Goal: Information Seeking & Learning: Learn about a topic

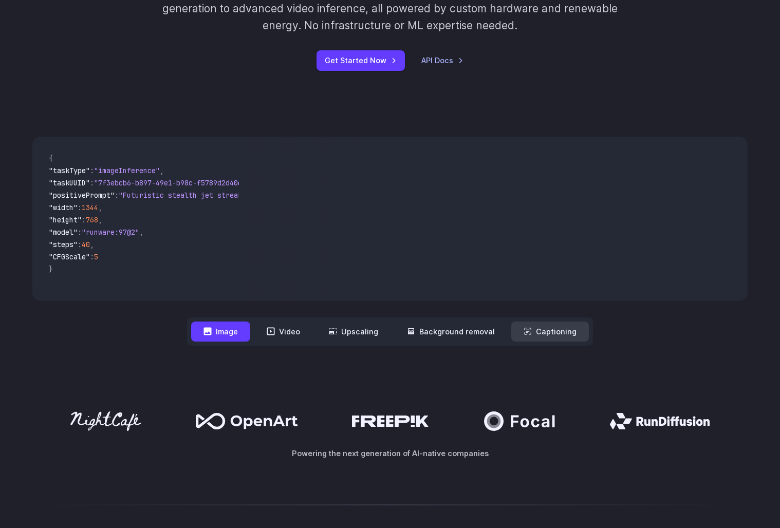
click at [533, 335] on button "Captioning" at bounding box center [551, 332] width 78 height 20
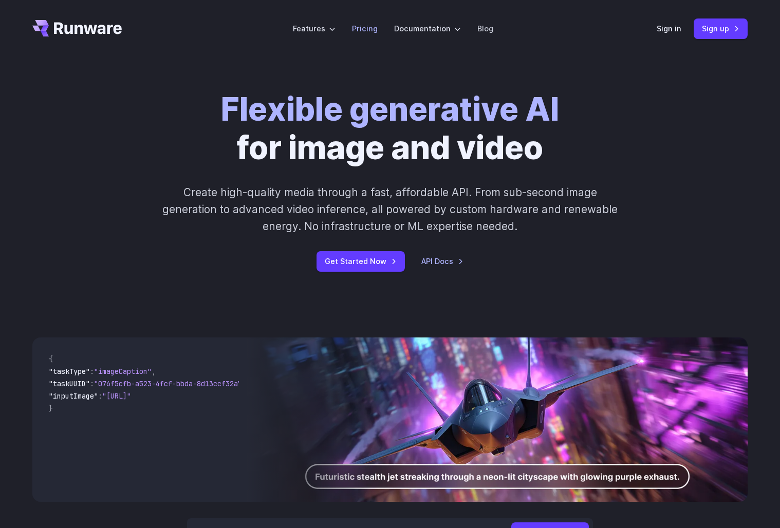
click at [358, 26] on link "Pricing" at bounding box center [365, 29] width 26 height 12
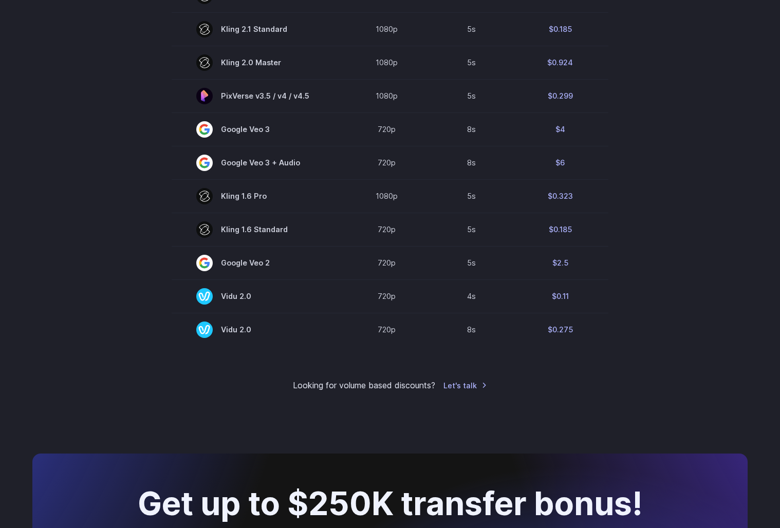
scroll to position [136, 0]
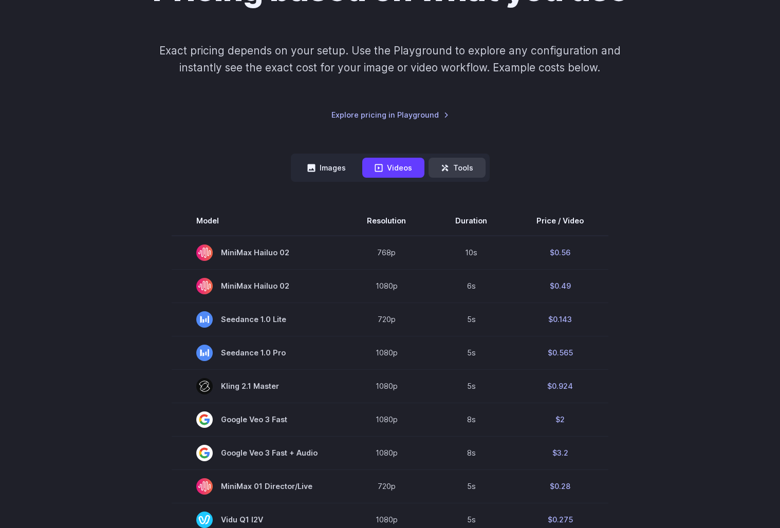
click at [448, 166] on icon at bounding box center [445, 168] width 8 height 8
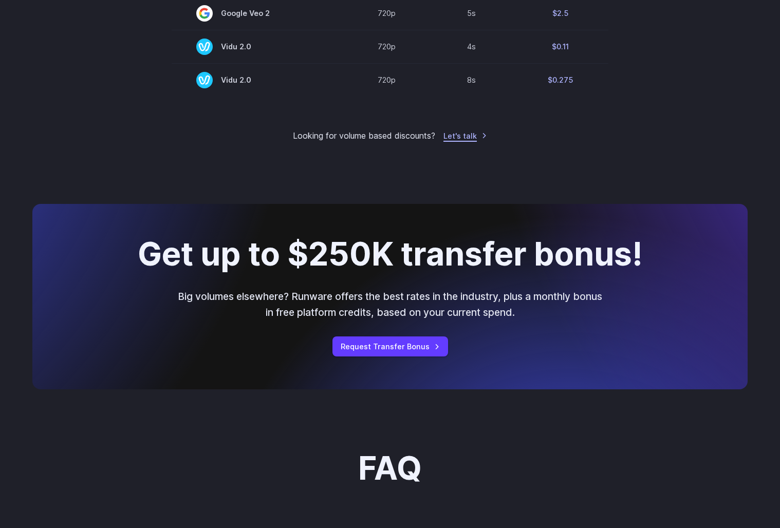
scroll to position [0, 0]
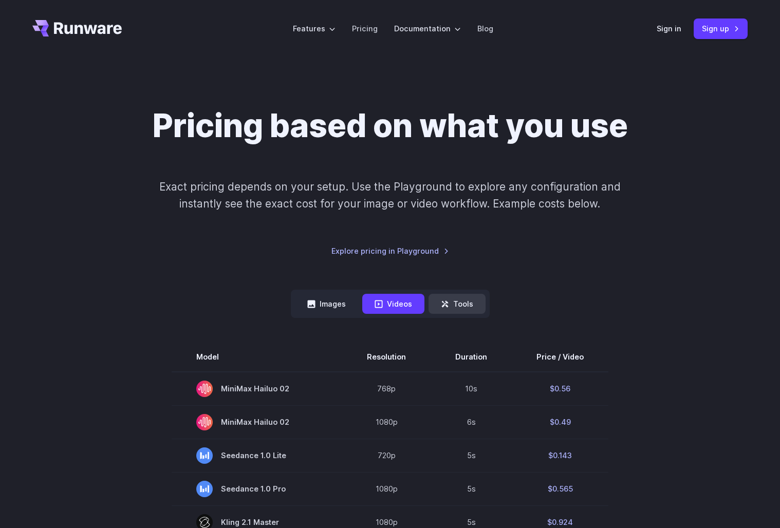
click at [445, 302] on icon at bounding box center [445, 304] width 7 height 7
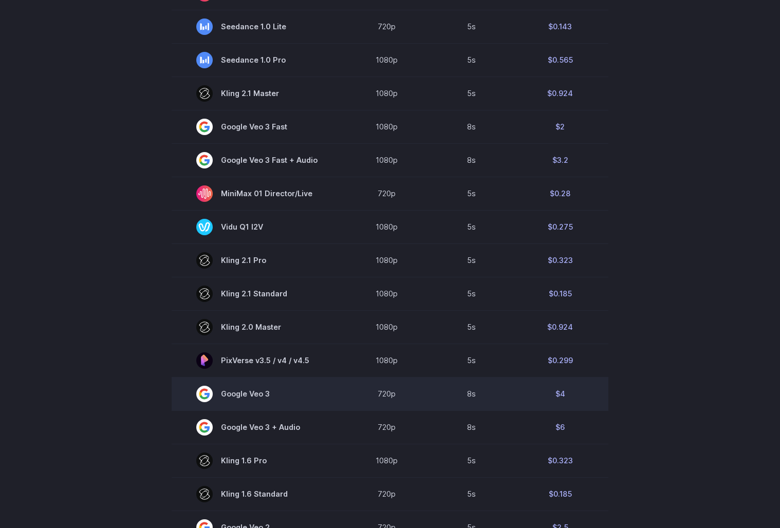
scroll to position [669, 0]
